Goal: Transaction & Acquisition: Obtain resource

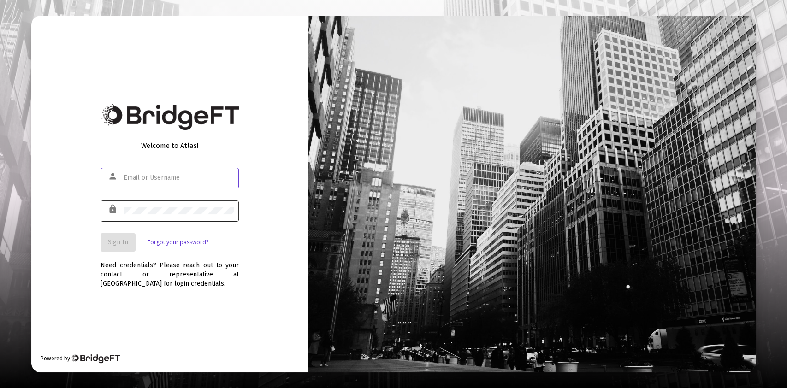
type input "[PERSON_NAME][EMAIL_ADDRESS][DOMAIN_NAME]"
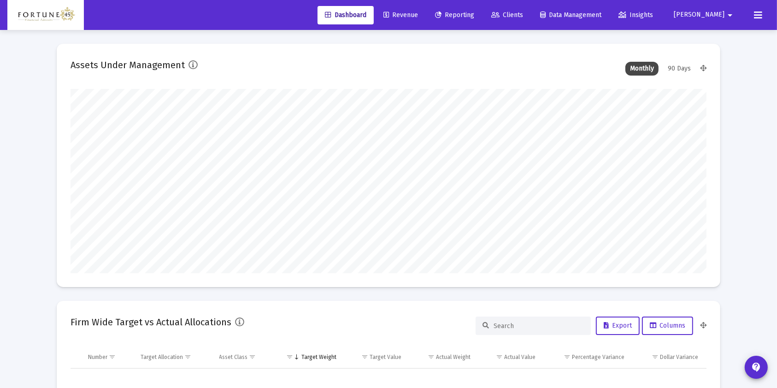
scroll to position [184, 636]
type input "[DATE]"
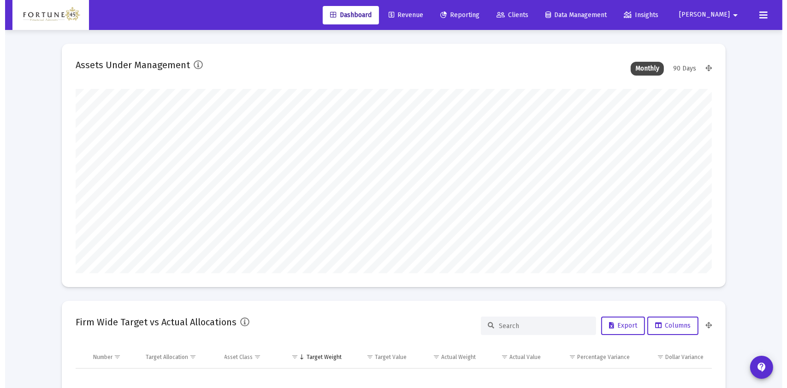
scroll to position [184, 297]
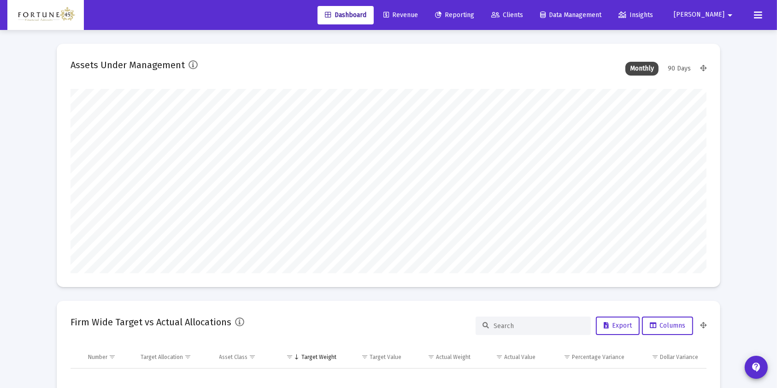
click at [482, 22] on link "Reporting" at bounding box center [455, 15] width 54 height 18
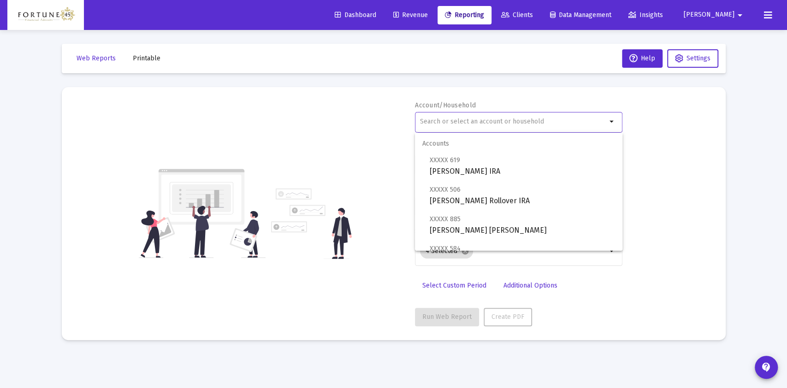
click at [461, 124] on input "text" at bounding box center [513, 121] width 187 height 7
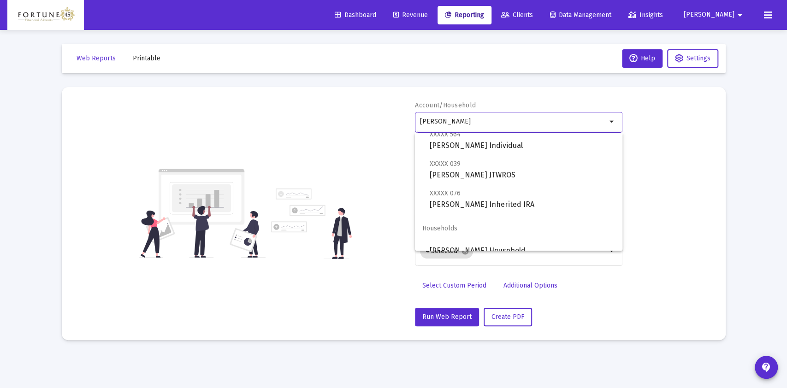
scroll to position [37, 0]
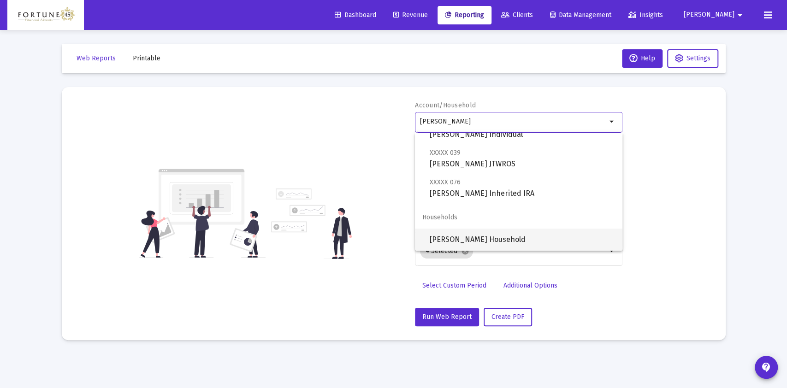
click at [530, 236] on span "[PERSON_NAME] Household" at bounding box center [522, 240] width 185 height 22
type input "[PERSON_NAME] Household"
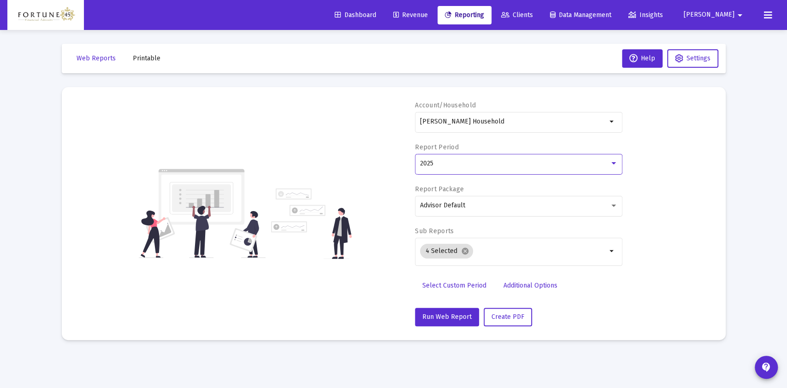
click at [492, 162] on div "2025" at bounding box center [514, 163] width 189 height 7
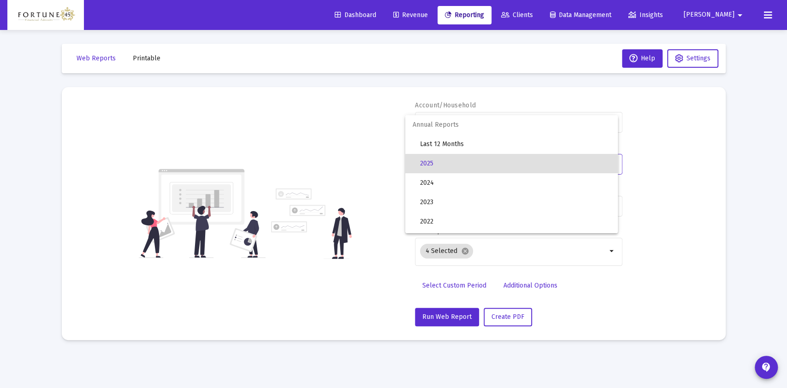
click at [492, 162] on span "2025" at bounding box center [515, 163] width 190 height 19
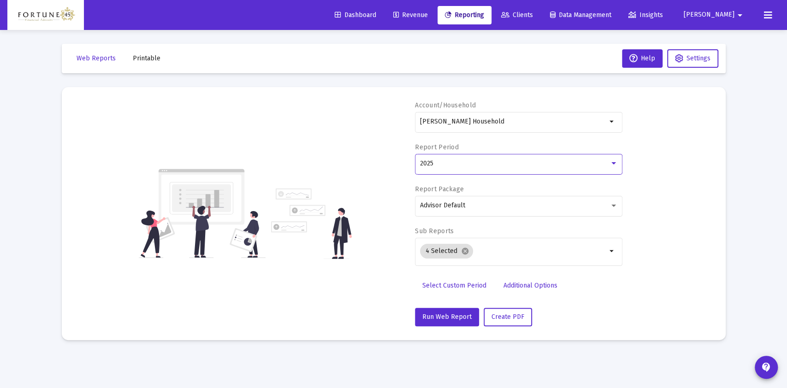
click at [480, 167] on div "2025" at bounding box center [514, 163] width 189 height 7
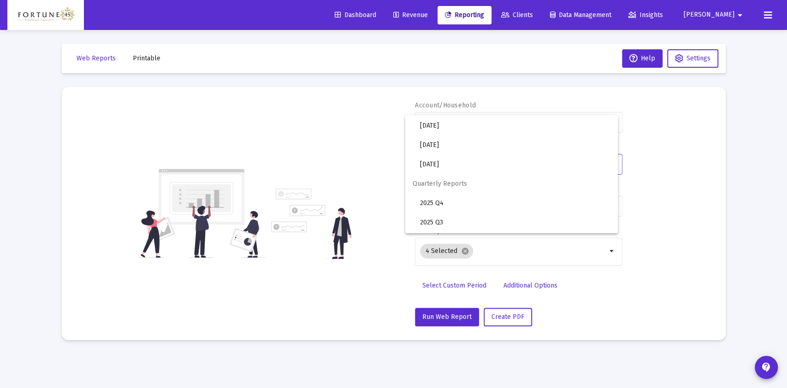
scroll to position [307, 0]
click at [480, 183] on span "2025 Q3" at bounding box center [515, 185] width 190 height 19
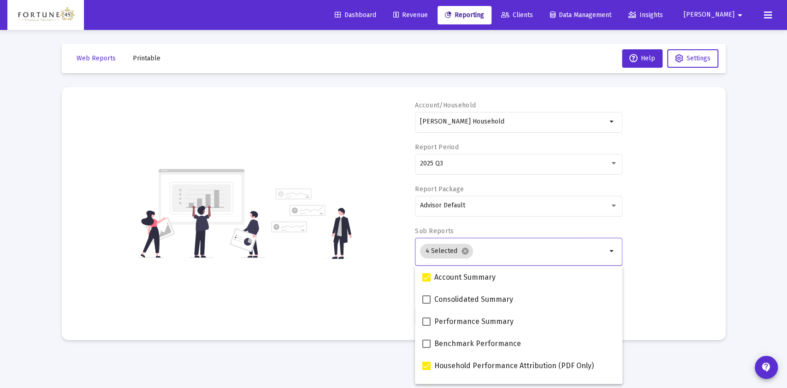
click at [487, 250] on input "Selection" at bounding box center [542, 251] width 130 height 7
click at [484, 303] on span "Consolidated Summary" at bounding box center [473, 299] width 79 height 11
click at [426, 304] on input "Consolidated Summary" at bounding box center [426, 304] width 0 height 0
checkbox input "true"
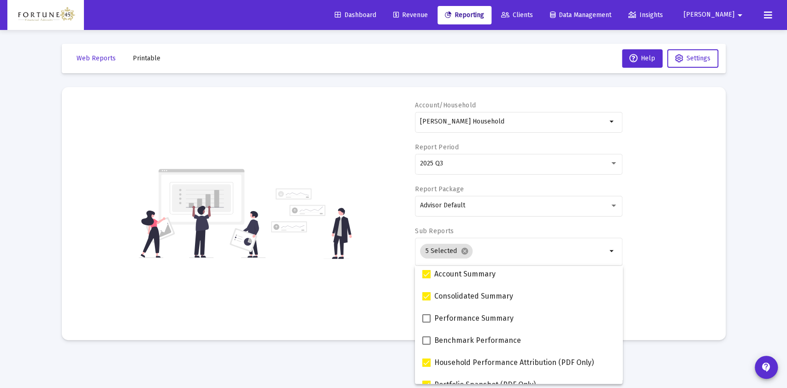
scroll to position [0, 0]
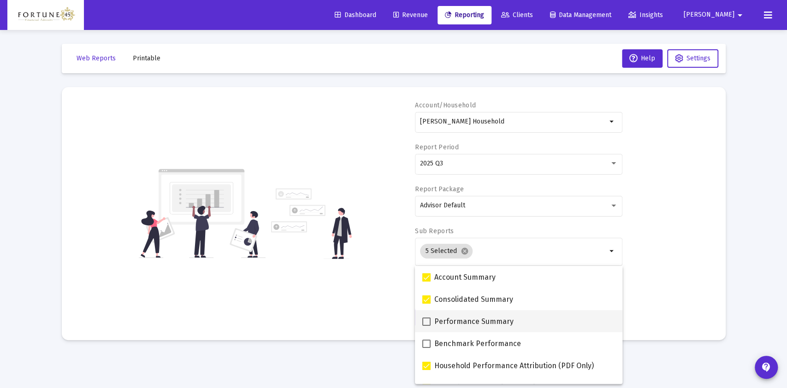
click at [520, 326] on div "Performance Summary" at bounding box center [518, 321] width 193 height 22
checkbox input "true"
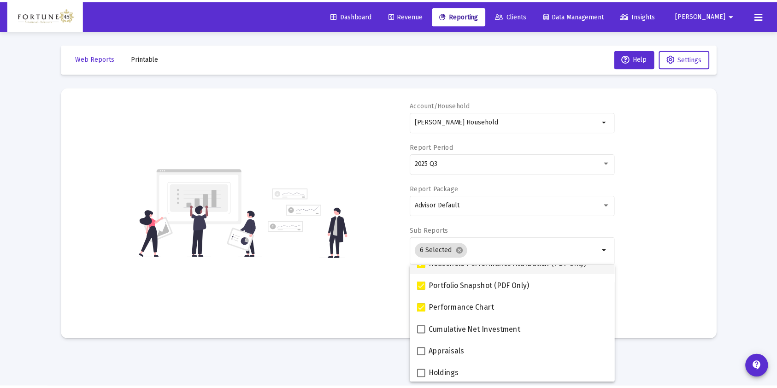
scroll to position [61, 0]
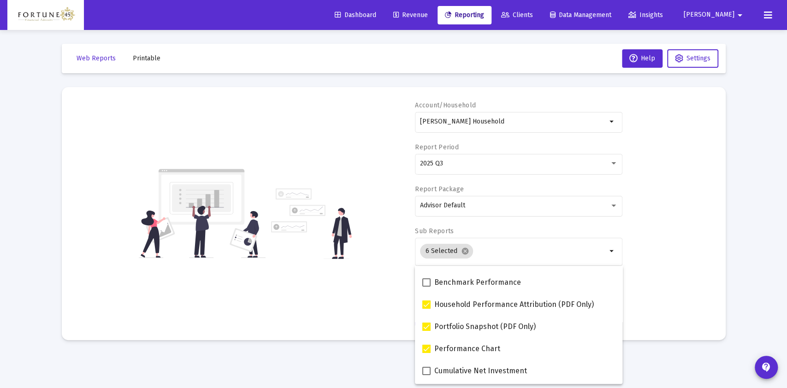
click at [750, 261] on div "Loading... Web Reports Printable Help Settings Account/Household [PERSON_NAME] …" at bounding box center [393, 194] width 787 height 388
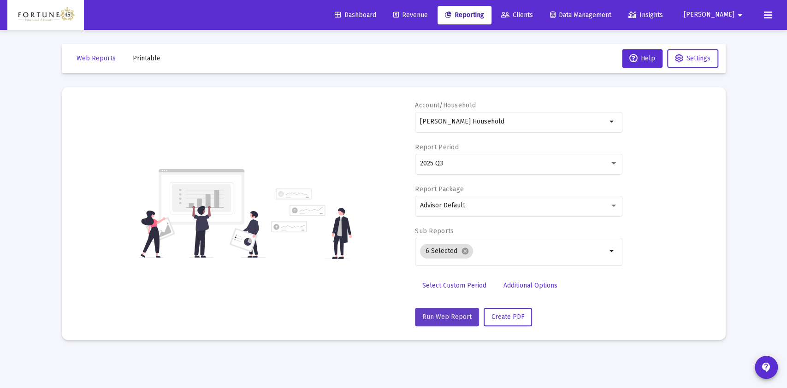
click at [435, 316] on span "Run Web Report" at bounding box center [446, 317] width 49 height 8
select select "View all"
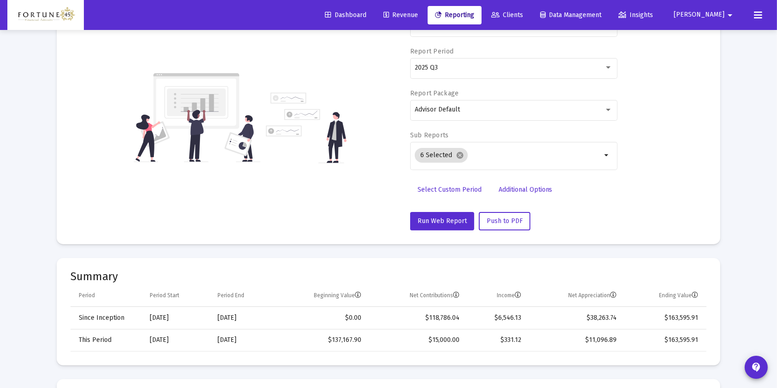
scroll to position [0, 0]
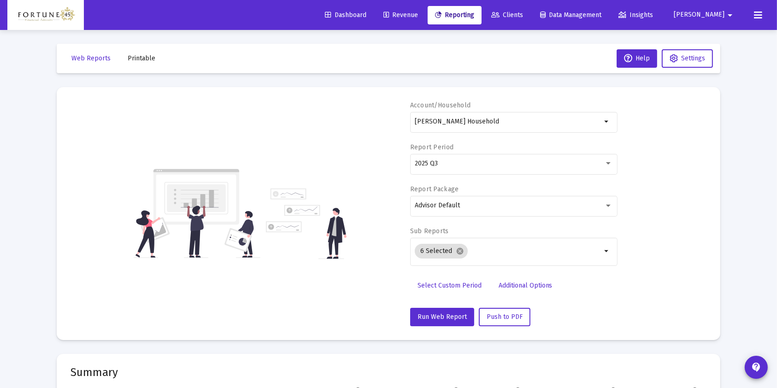
click at [138, 60] on span "Printable" at bounding box center [142, 58] width 28 height 8
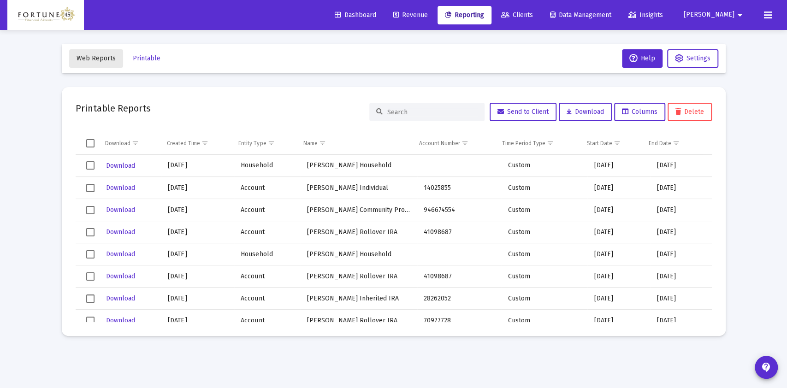
click at [96, 59] on span "Web Reports" at bounding box center [96, 58] width 39 height 8
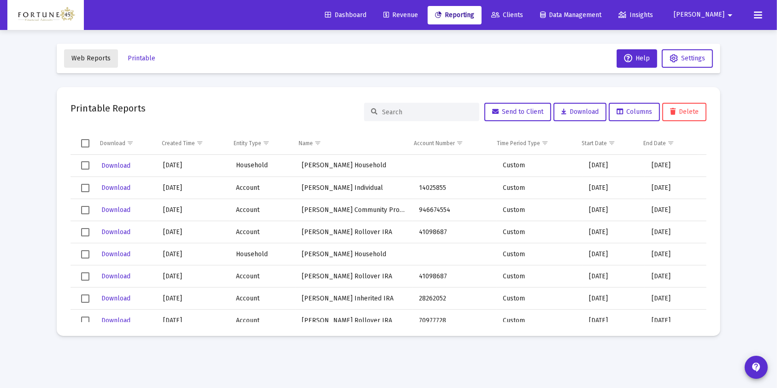
select select "View all"
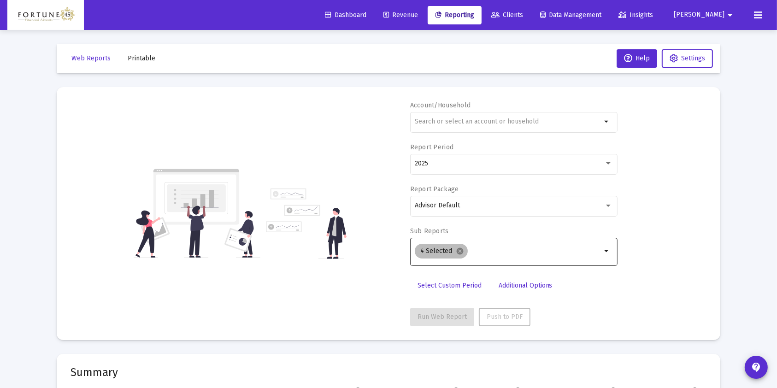
click at [484, 254] on div "4 Selected cancel" at bounding box center [508, 251] width 190 height 18
click at [482, 117] on div at bounding box center [508, 121] width 187 height 23
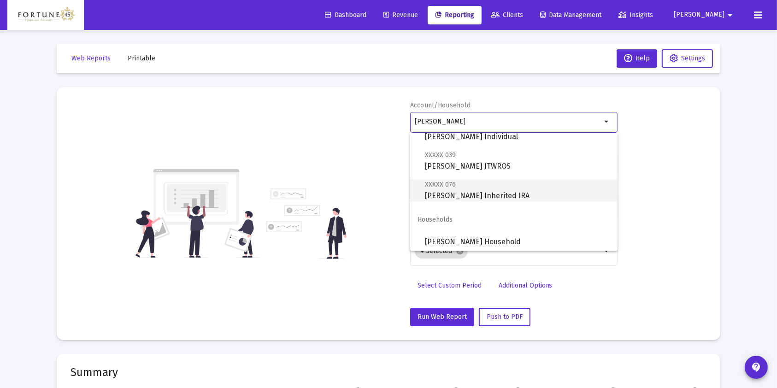
scroll to position [37, 0]
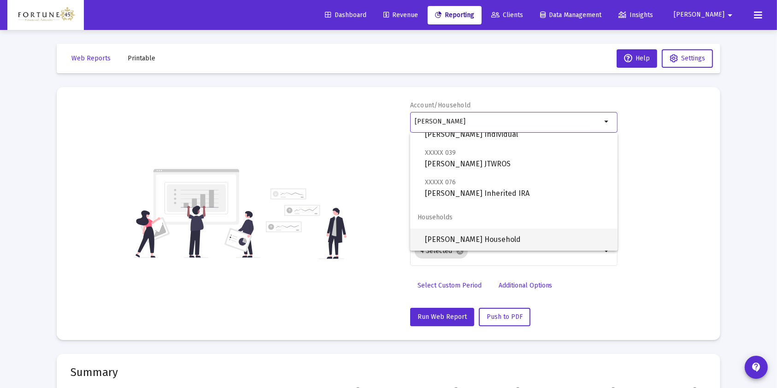
click at [515, 236] on span "[PERSON_NAME] Household" at bounding box center [517, 240] width 185 height 22
type input "[PERSON_NAME] Household"
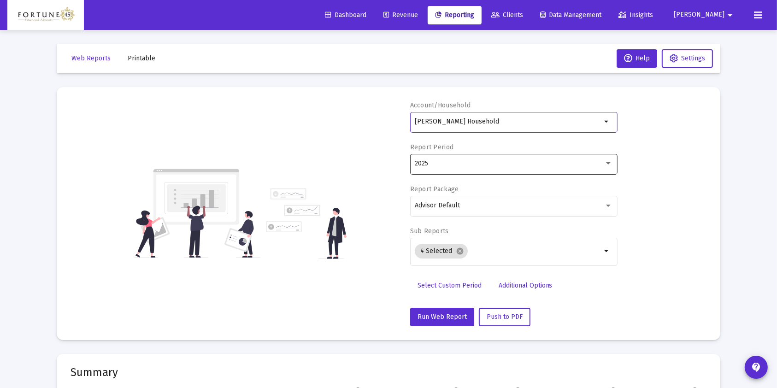
click at [456, 162] on div "2025" at bounding box center [509, 163] width 189 height 7
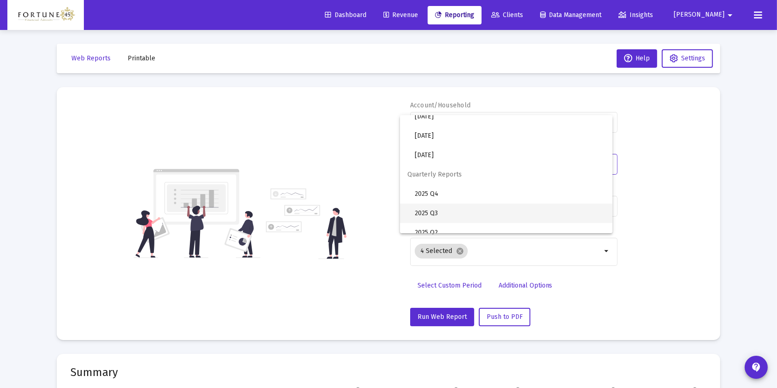
scroll to position [307, 0]
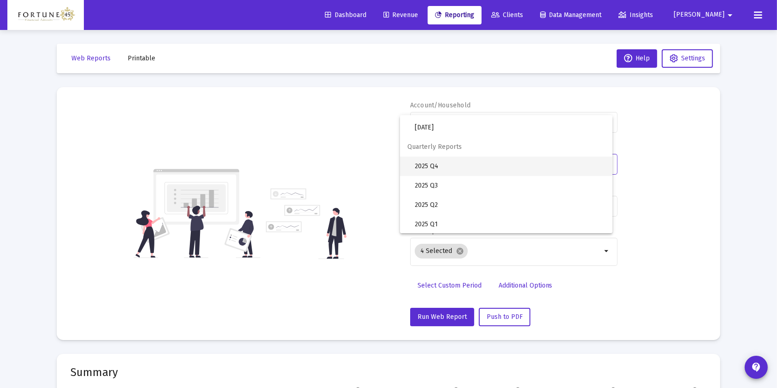
click at [481, 165] on span "2025 Q4" at bounding box center [510, 166] width 190 height 19
click at [481, 165] on div "2025 Q4" at bounding box center [509, 163] width 189 height 7
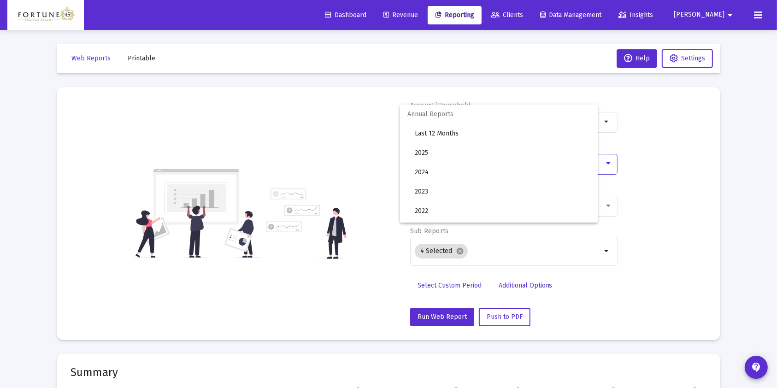
scroll to position [299, 0]
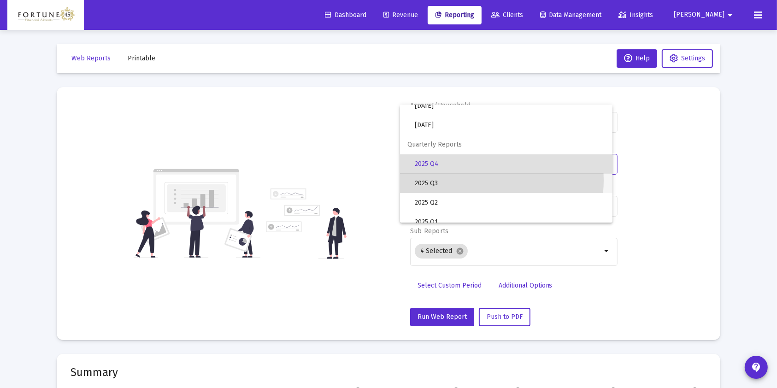
click at [473, 180] on span "2025 Q3" at bounding box center [510, 183] width 190 height 19
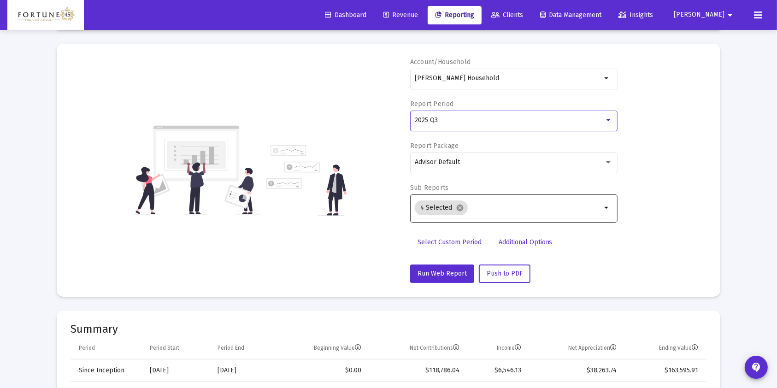
scroll to position [61, 0]
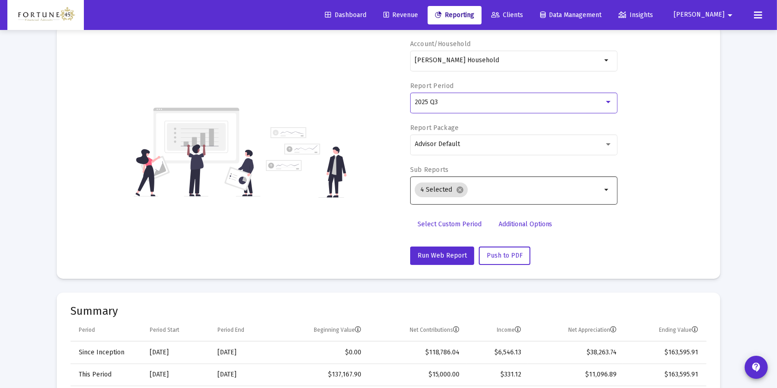
click at [479, 190] on input "Selection" at bounding box center [537, 189] width 130 height 7
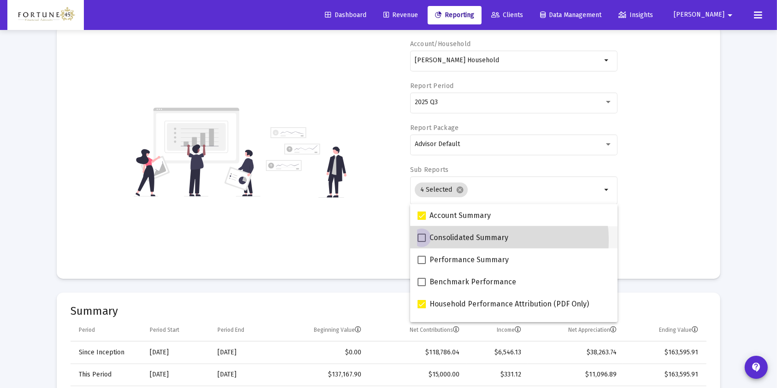
click at [483, 241] on span "Consolidated Summary" at bounding box center [469, 237] width 79 height 11
click at [422, 242] on input "Consolidated Summary" at bounding box center [421, 242] width 0 height 0
checkbox input "true"
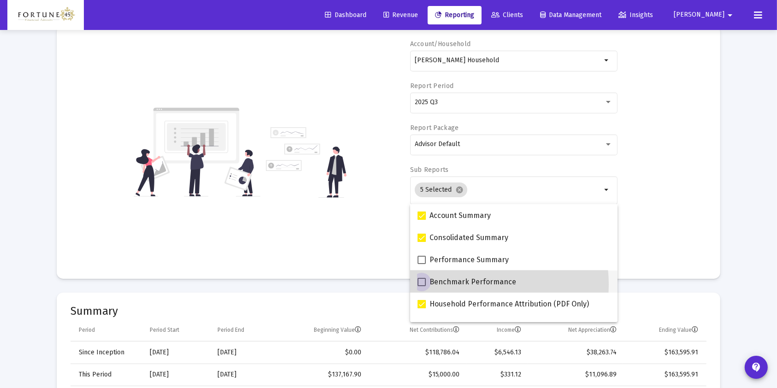
click at [478, 284] on span "Benchmark Performance" at bounding box center [473, 282] width 87 height 11
click at [422, 286] on input "Benchmark Performance" at bounding box center [421, 286] width 0 height 0
checkbox input "true"
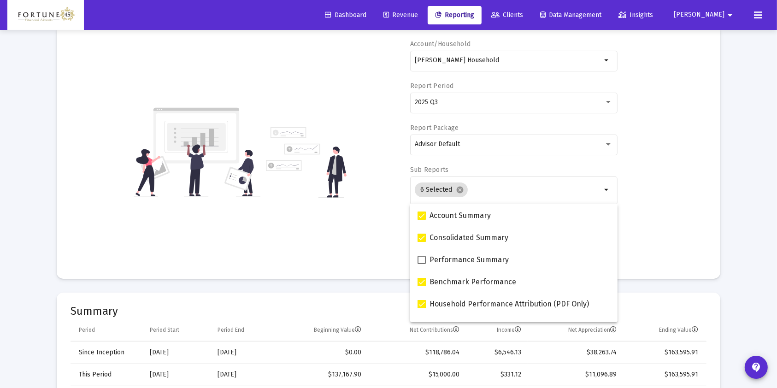
click at [707, 199] on mat-card "Account/Household [PERSON_NAME] Household arrow_drop_down Report Period 2025 Q3…" at bounding box center [389, 152] width 664 height 253
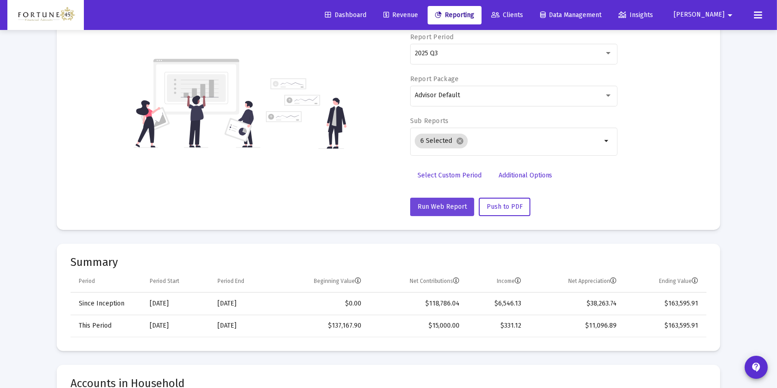
scroll to position [123, 0]
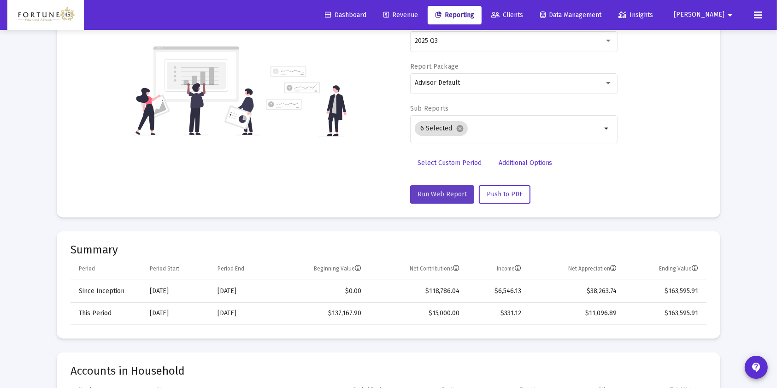
click at [448, 192] on span "Run Web Report" at bounding box center [442, 194] width 49 height 8
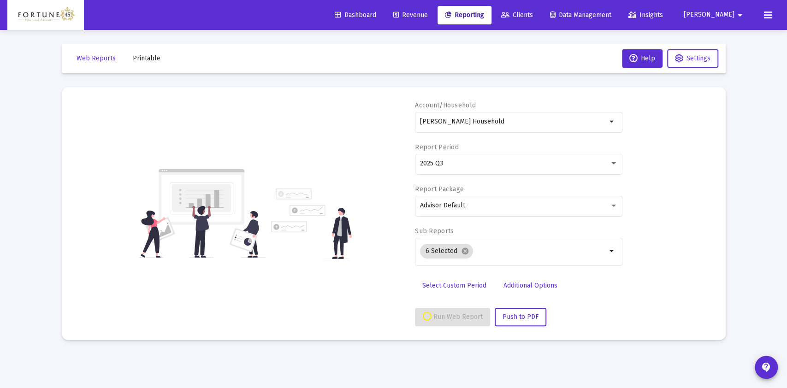
select select "View all"
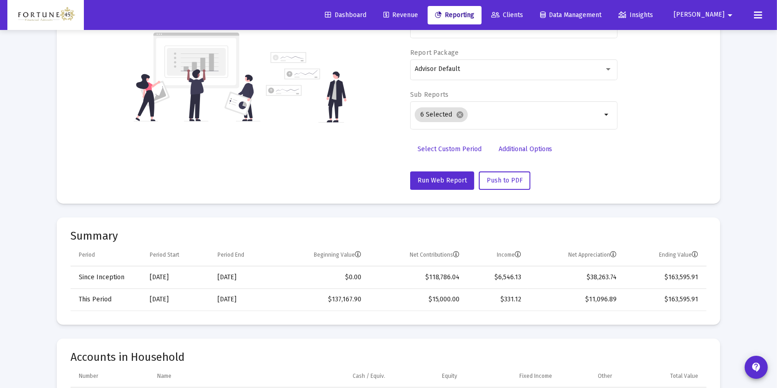
scroll to position [76, 0]
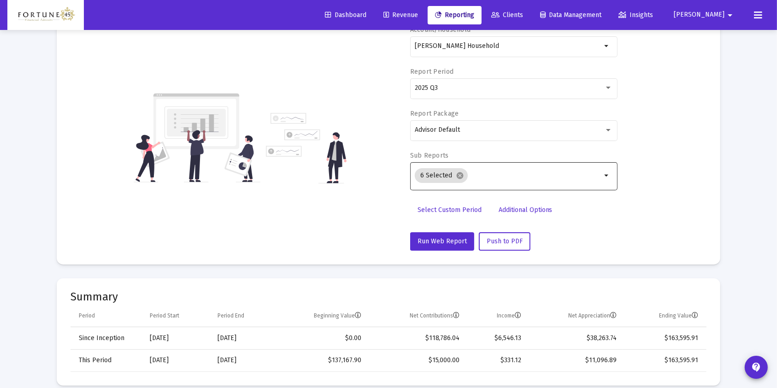
click at [474, 174] on input "Selection" at bounding box center [537, 175] width 130 height 7
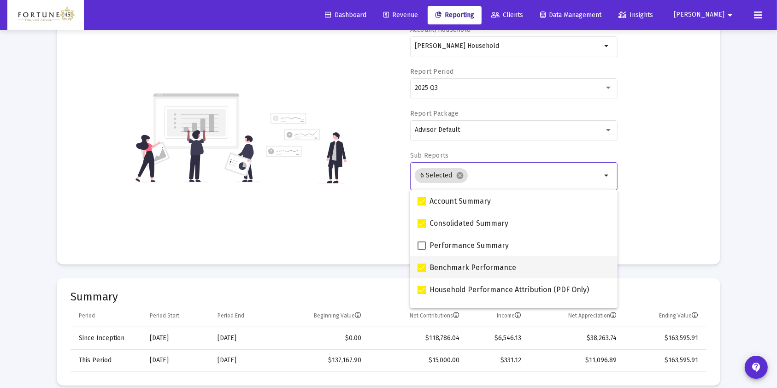
click at [489, 264] on span "Benchmark Performance" at bounding box center [473, 267] width 87 height 11
click at [422, 272] on input "Benchmark Performance" at bounding box center [421, 272] width 0 height 0
checkbox input "false"
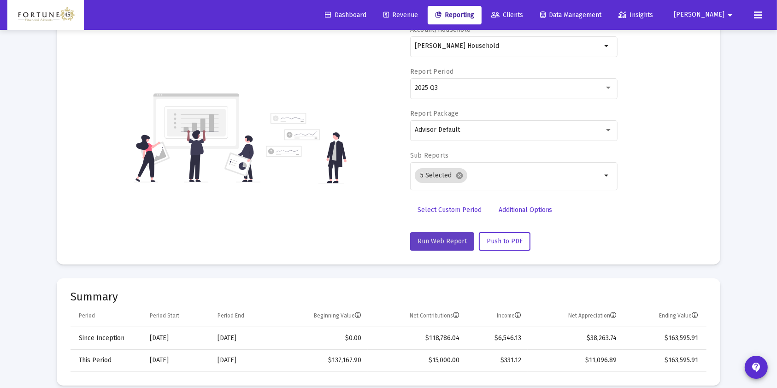
click at [449, 238] on span "Run Web Report" at bounding box center [442, 241] width 49 height 8
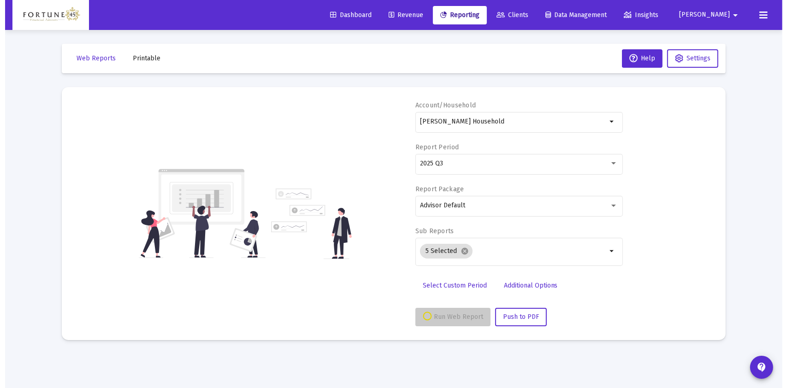
scroll to position [0, 0]
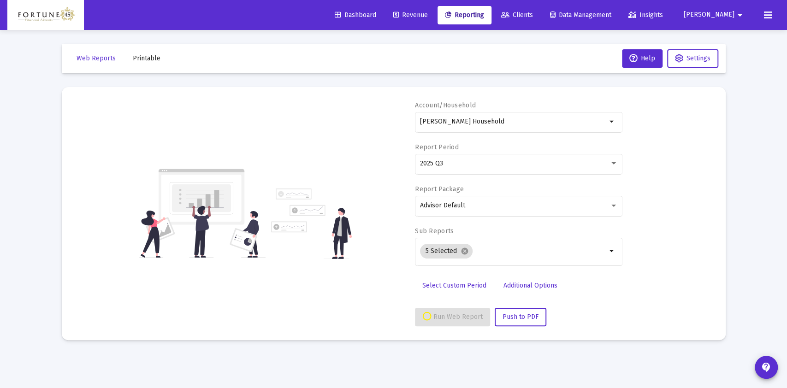
select select "View all"
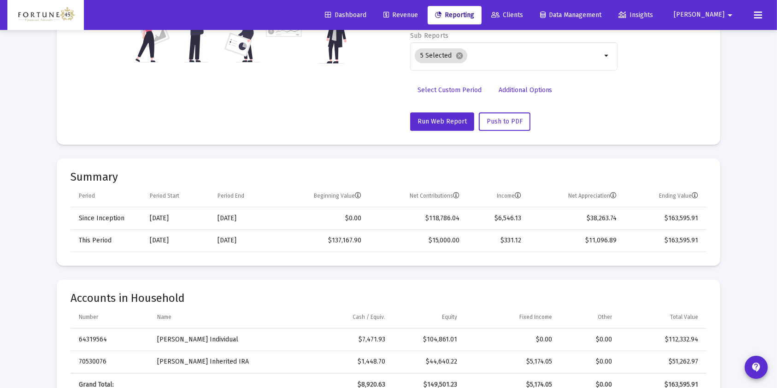
scroll to position [181, 0]
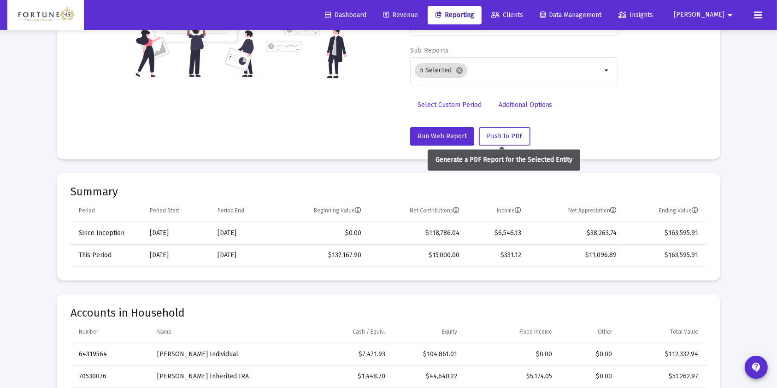
click at [514, 129] on button "Push to PDF" at bounding box center [505, 136] width 52 height 18
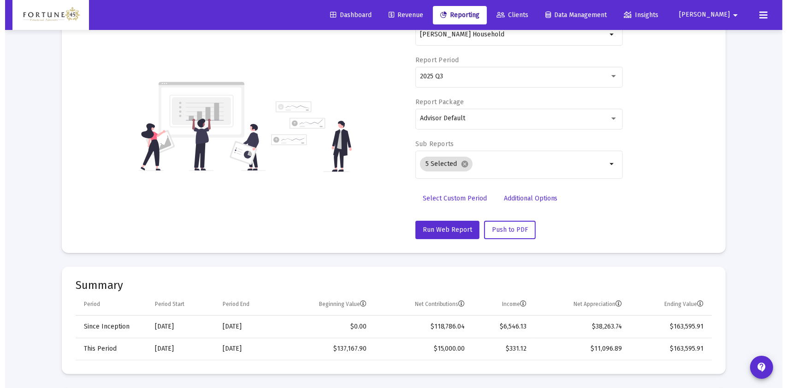
scroll to position [0, 0]
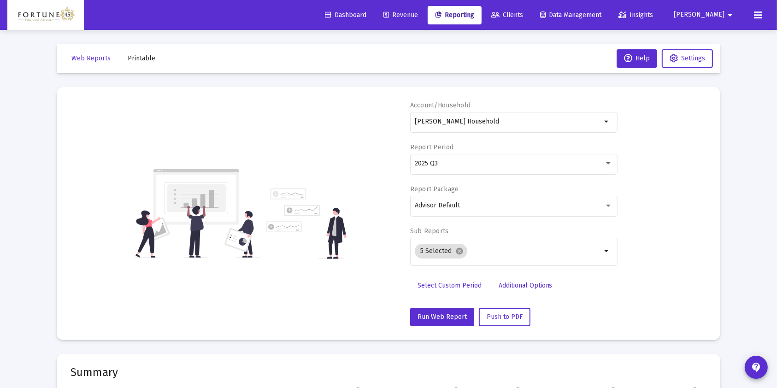
click at [139, 55] on span "Printable" at bounding box center [142, 58] width 28 height 8
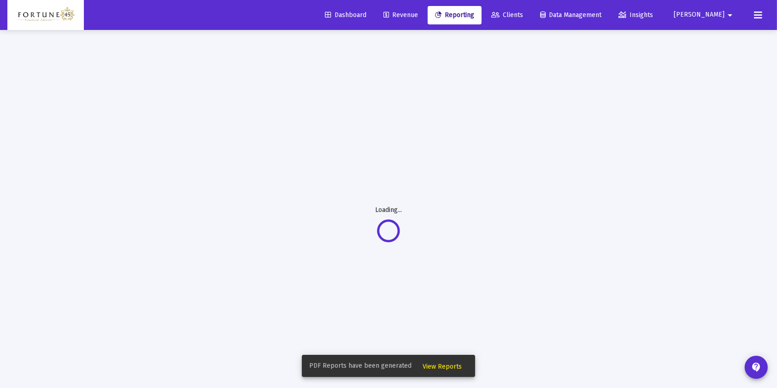
click at [440, 366] on span "View Reports" at bounding box center [442, 367] width 39 height 8
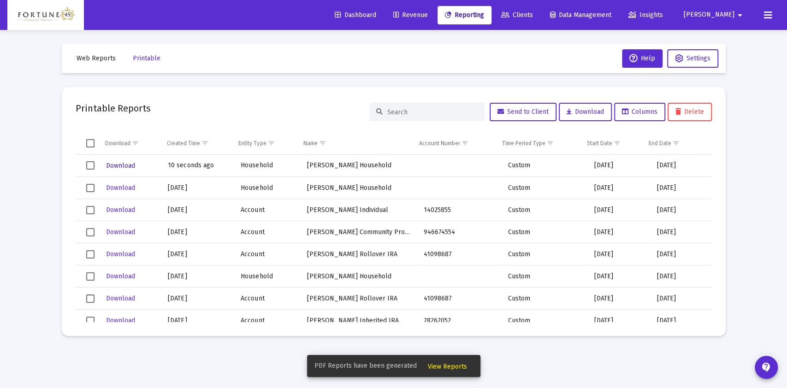
click at [125, 164] on span "Download" at bounding box center [120, 166] width 29 height 8
